Goal: Use online tool/utility

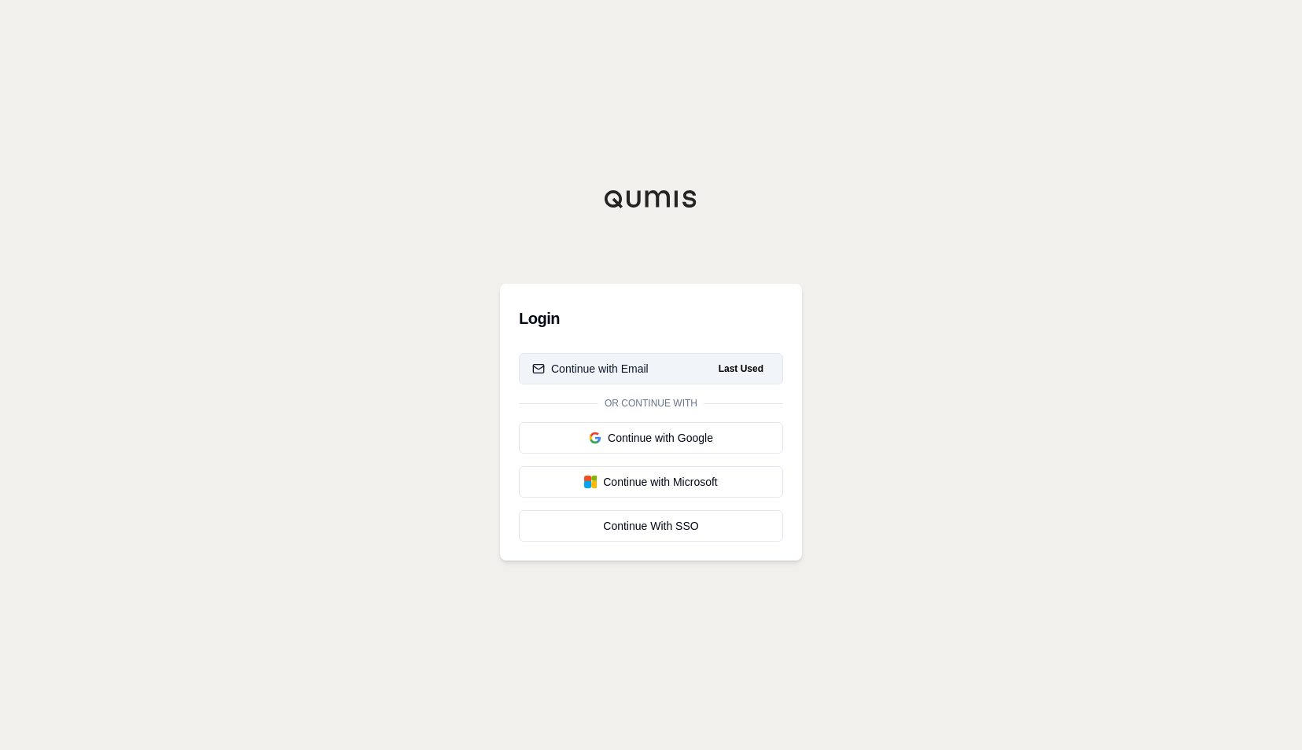
click at [608, 368] on div "Continue with Email" at bounding box center [590, 369] width 116 height 16
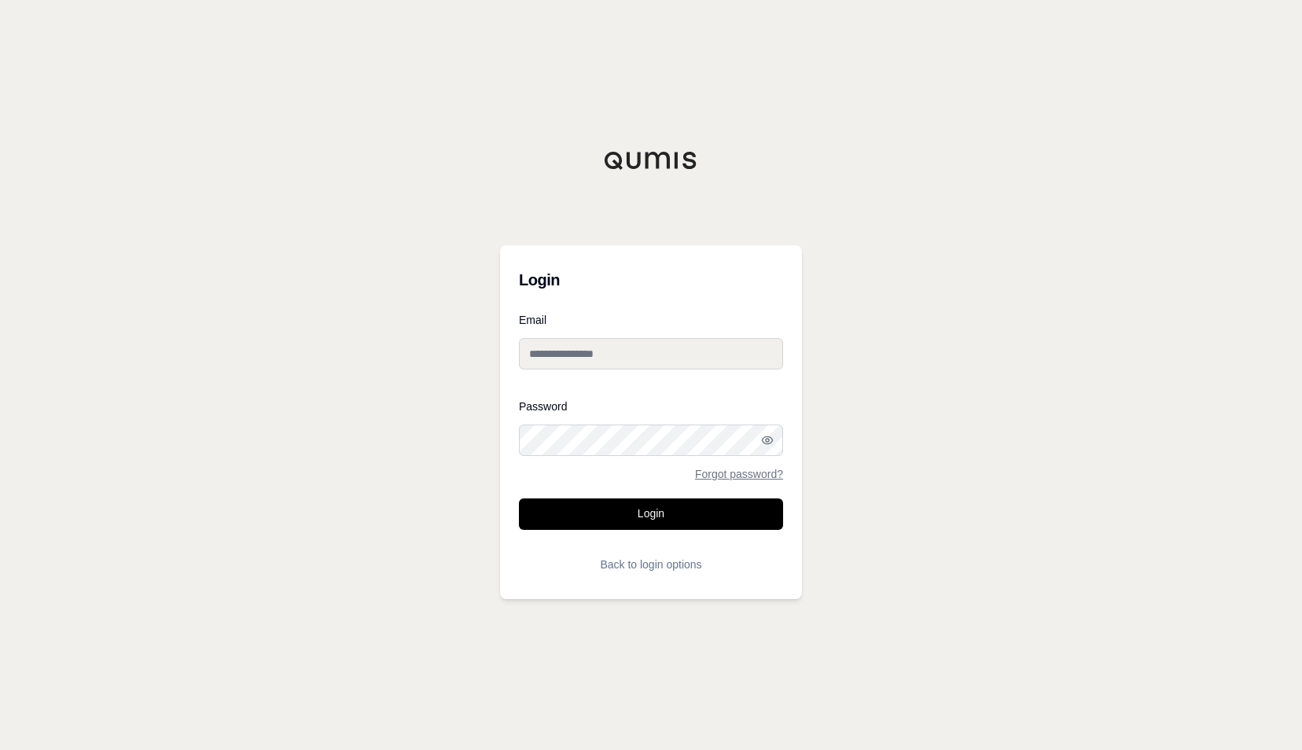
click at [657, 354] on input "Email" at bounding box center [651, 353] width 264 height 31
type input "**********"
click at [519, 498] on button "Login" at bounding box center [651, 513] width 264 height 31
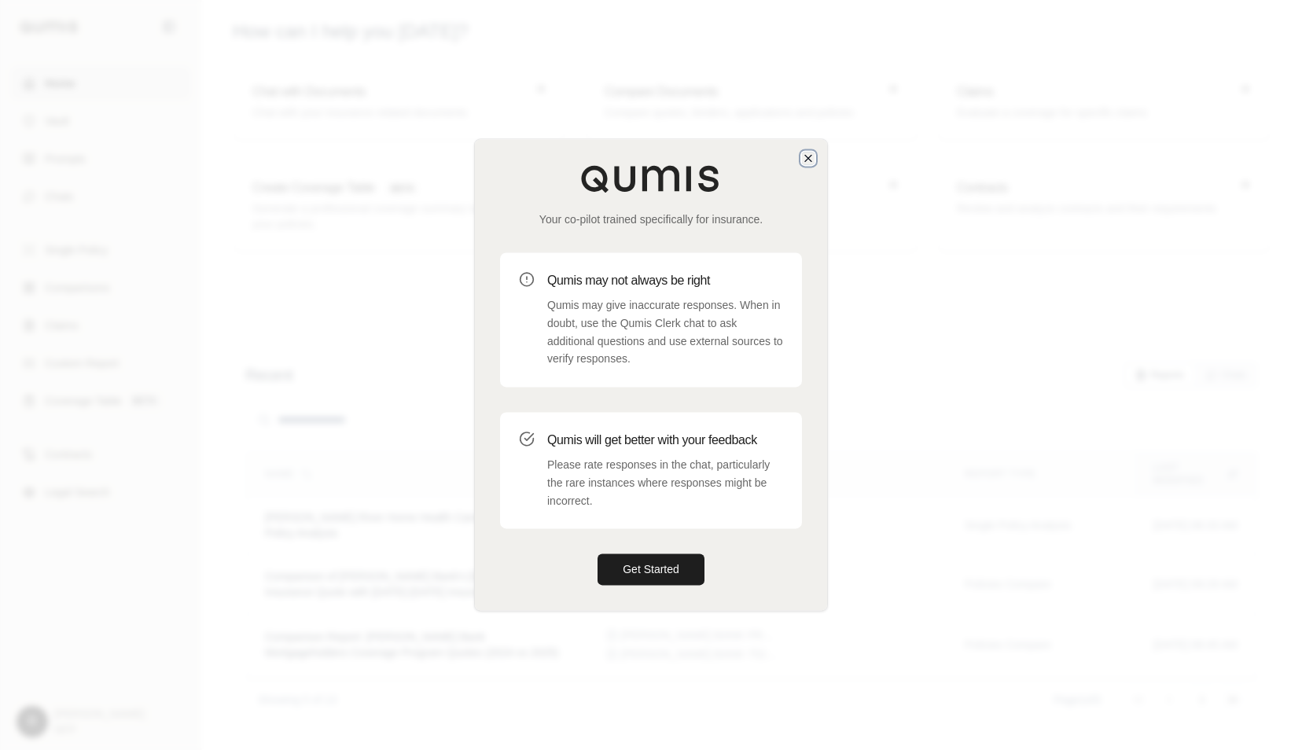
click at [813, 160] on icon "button" at bounding box center [808, 158] width 13 height 13
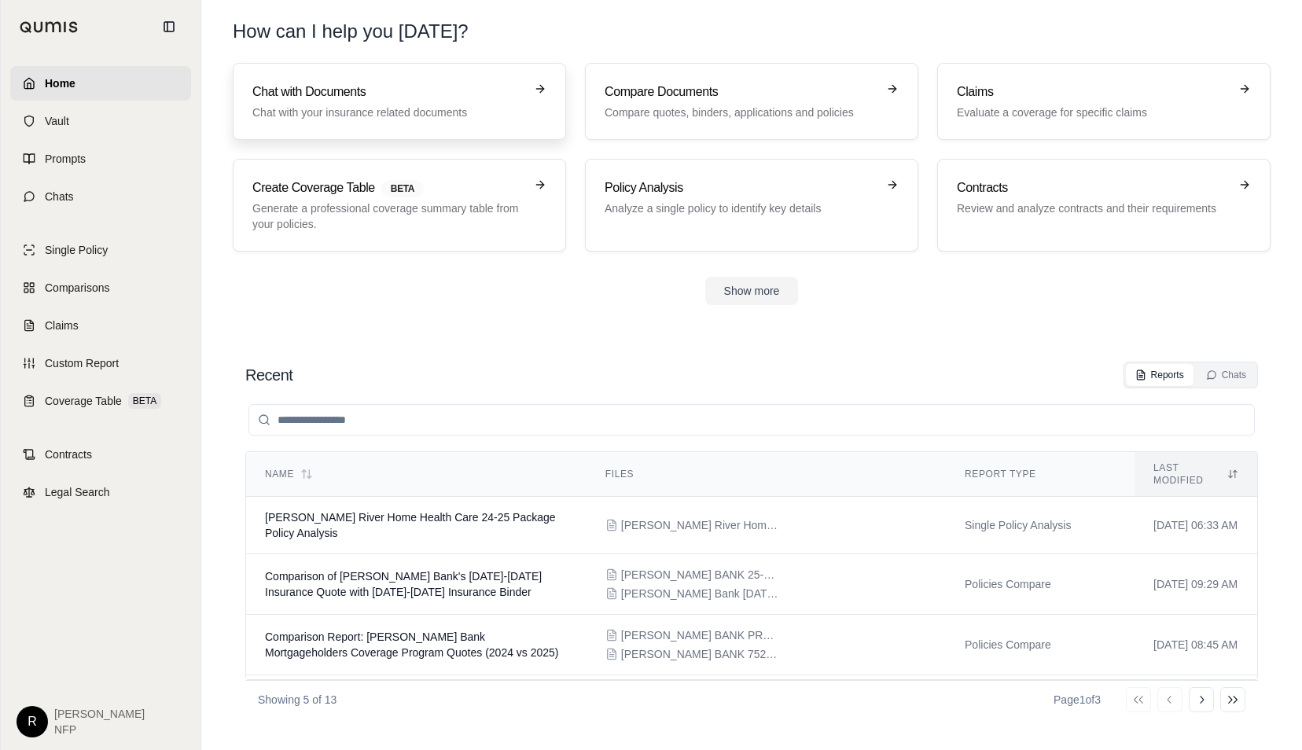
click at [467, 112] on p "Chat with your insurance related documents" at bounding box center [388, 113] width 272 height 16
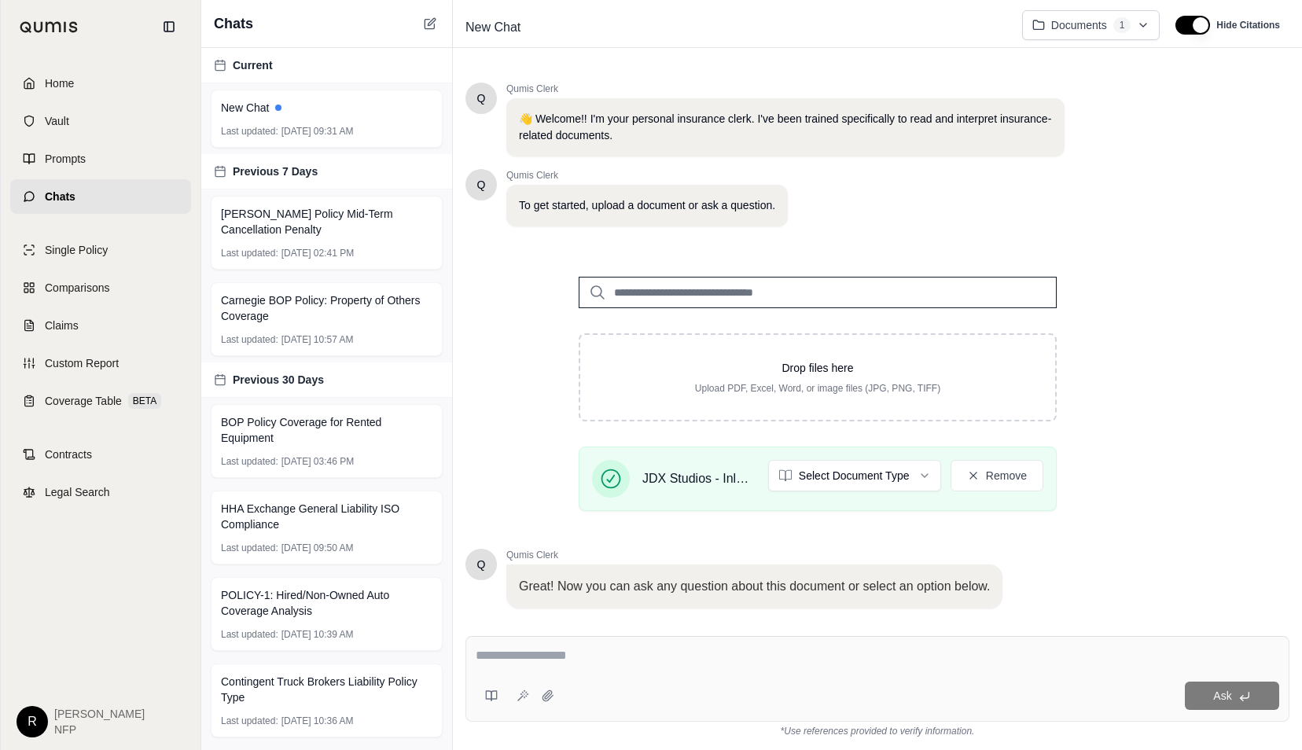
scroll to position [100, 0]
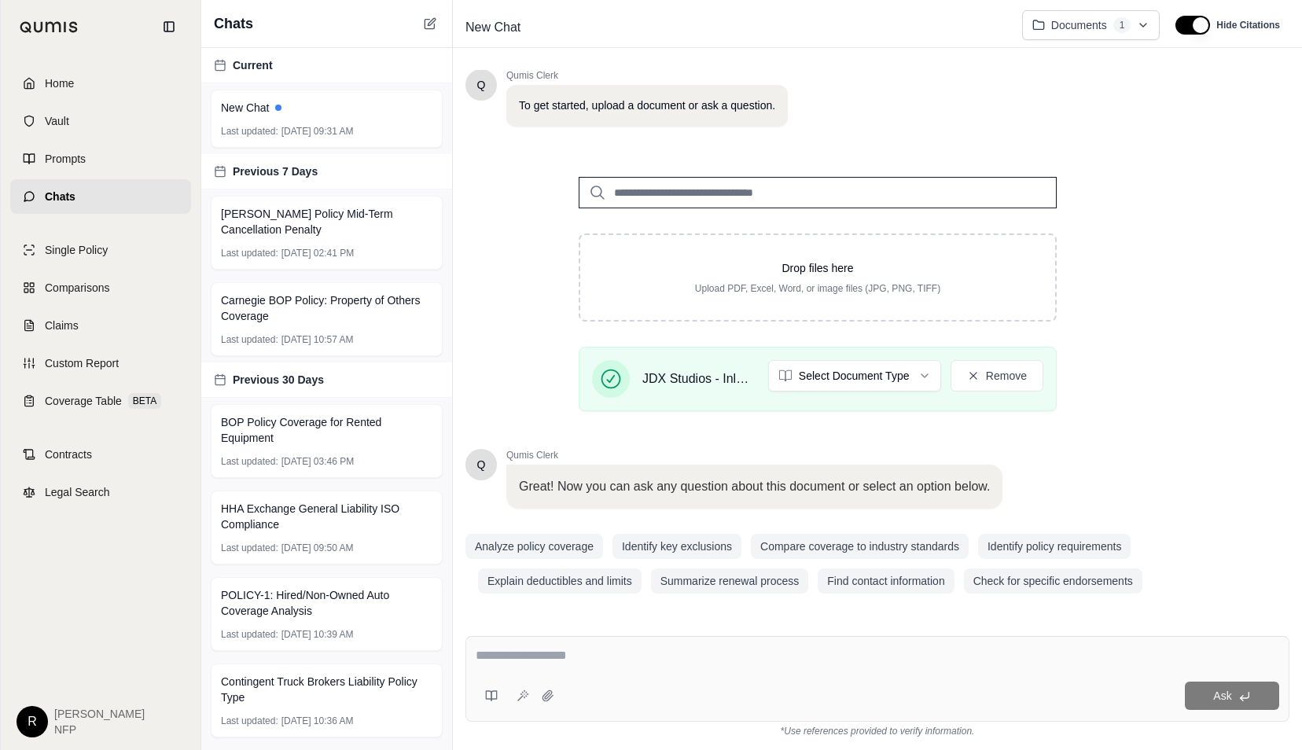
click at [658, 676] on div "Ask" at bounding box center [877, 679] width 824 height 86
type textarea "**********"
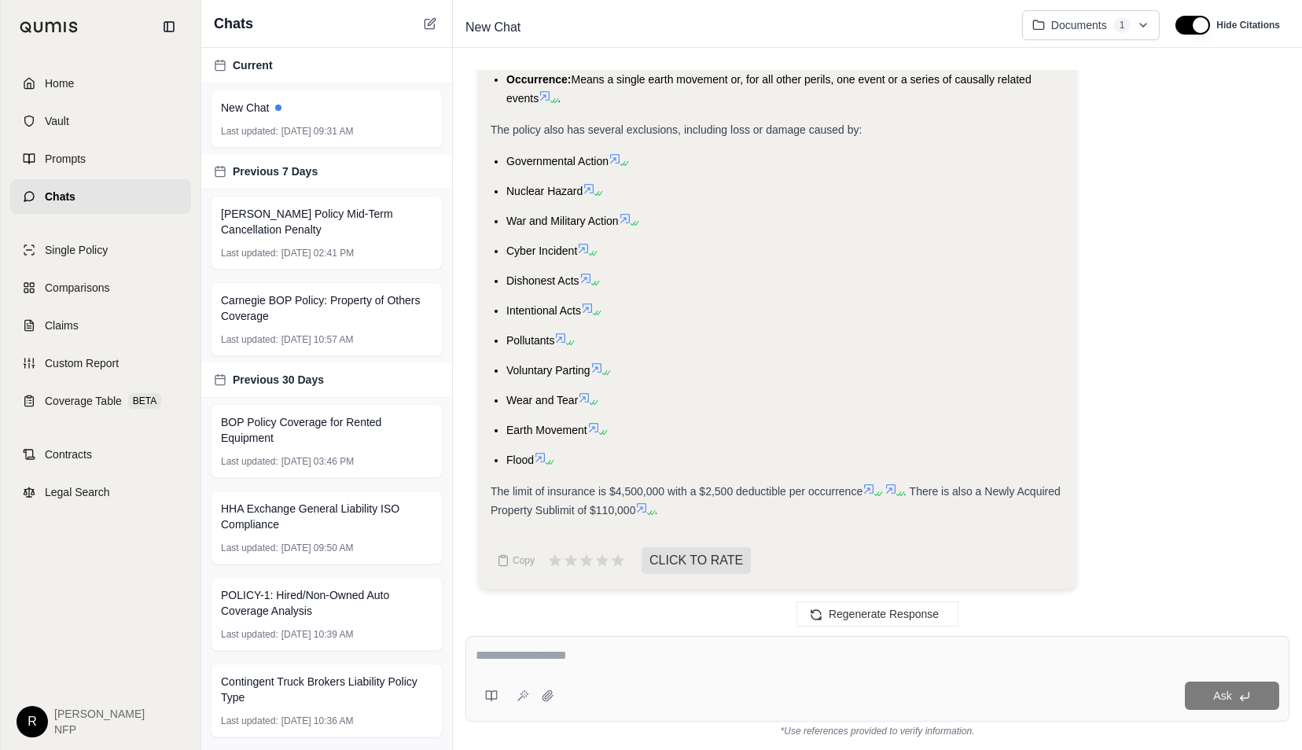
scroll to position [1346, 0]
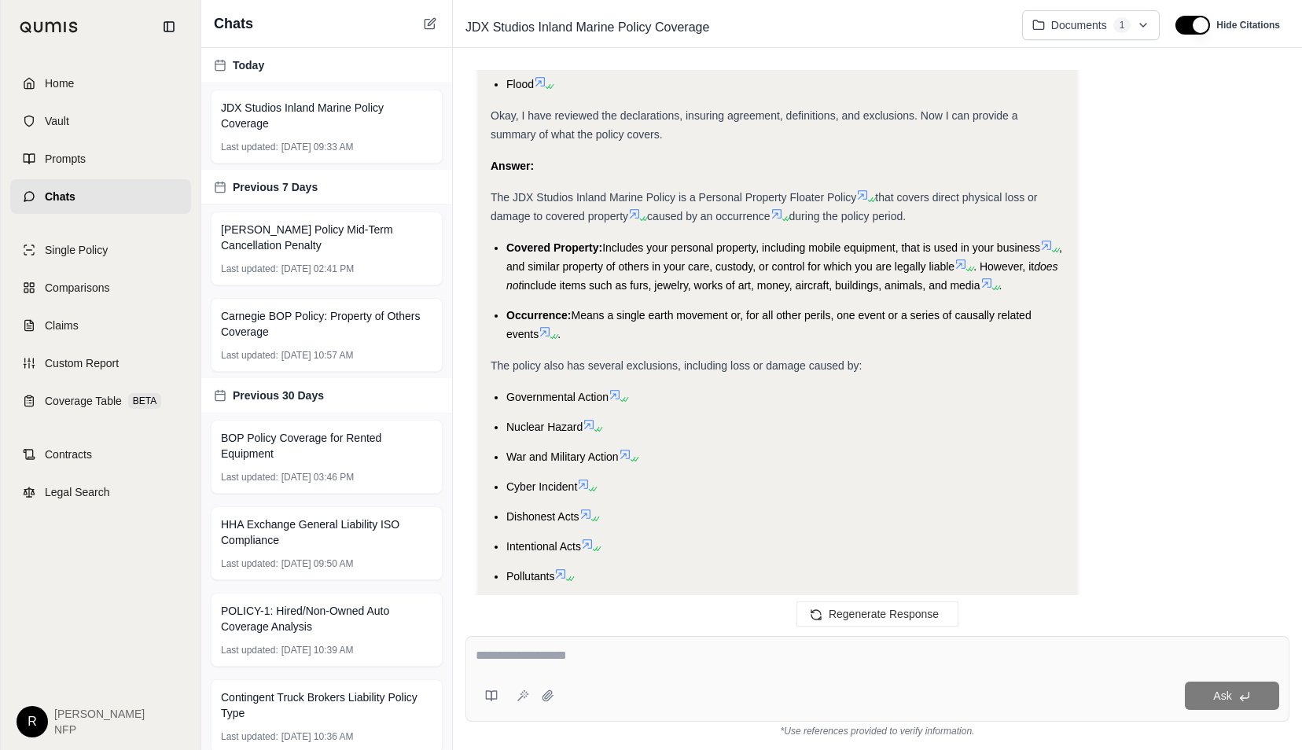
click at [1024, 553] on li "Intentional Acts" at bounding box center [785, 546] width 558 height 19
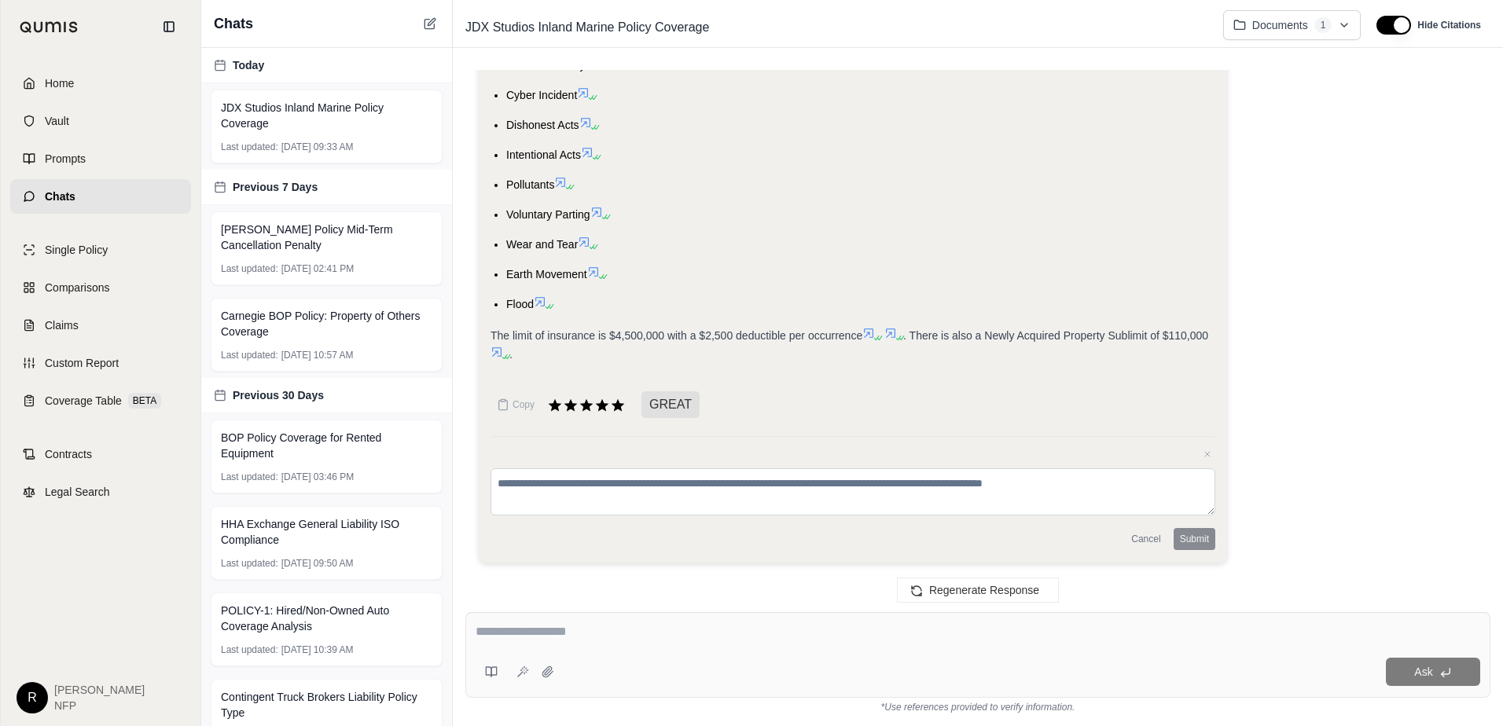
scroll to position [1603, 0]
